Goal: Ask a question

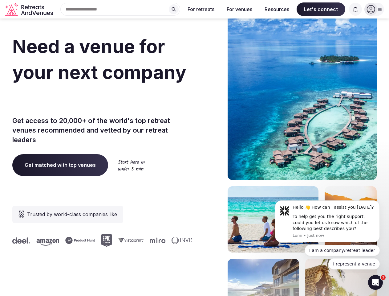
click at [194, 148] on div "Need a venue for your next company offsite? Get access to 20,000+ of the world'…" at bounding box center [194, 184] width 365 height 371
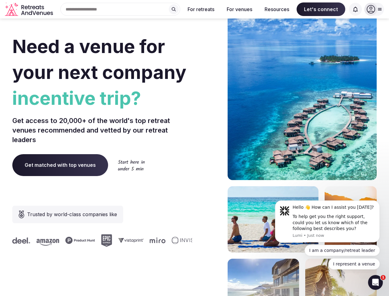
click at [121, 9] on div "Search Popular Destinations [GEOGRAPHIC_DATA], [GEOGRAPHIC_DATA] [GEOGRAPHIC_DA…" at bounding box center [117, 9] width 125 height 13
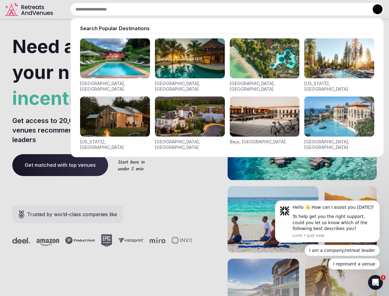
click at [174, 9] on input "text" at bounding box center [227, 9] width 314 height 13
click at [201, 9] on input "text" at bounding box center [227, 9] width 314 height 13
click at [240, 9] on input "text" at bounding box center [227, 9] width 314 height 13
click at [277, 9] on input "text" at bounding box center [227, 9] width 314 height 13
click at [321, 9] on input "text" at bounding box center [227, 9] width 314 height 13
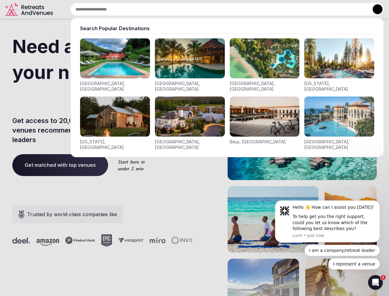
click at [356, 9] on input "text" at bounding box center [227, 9] width 314 height 13
click at [375, 9] on button at bounding box center [378, 9] width 10 height 10
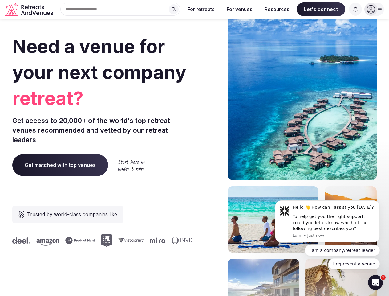
click at [328, 221] on div "To help get you the right support, could you let us know which of the following…" at bounding box center [334, 223] width 83 height 18
